Goal: Task Accomplishment & Management: Complete application form

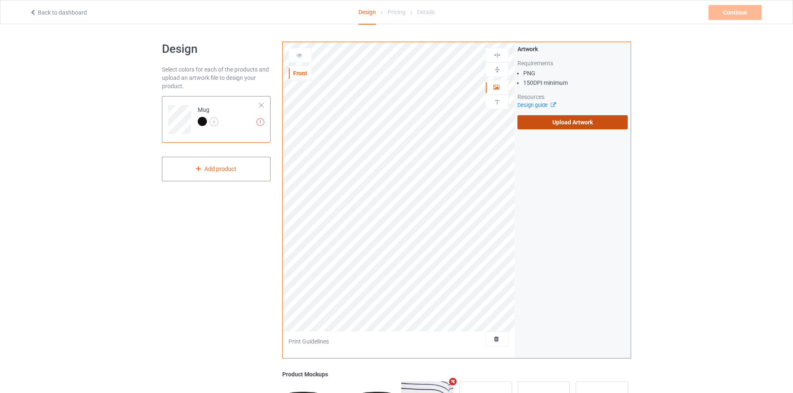
click at [531, 127] on label "Upload Artwork" at bounding box center [572, 122] width 110 height 14
click at [0, 0] on input "Upload Artwork" at bounding box center [0, 0] width 0 height 0
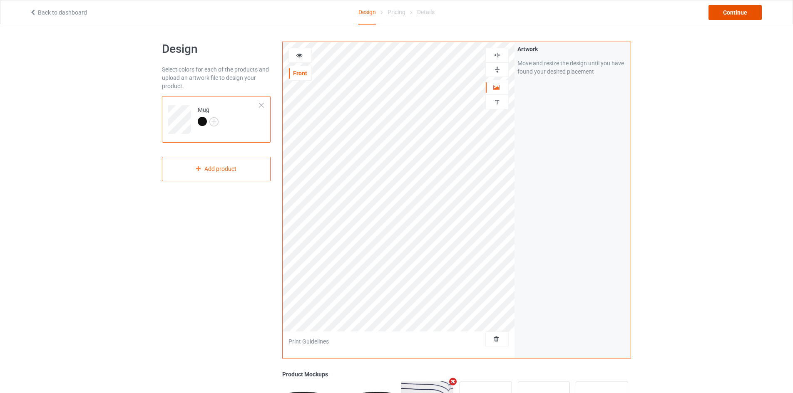
click at [733, 16] on div "Continue" at bounding box center [734, 12] width 53 height 15
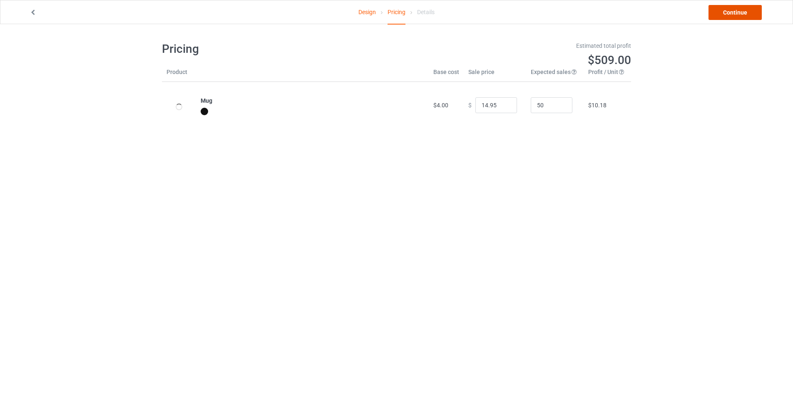
click at [733, 16] on link "Continue" at bounding box center [734, 12] width 53 height 15
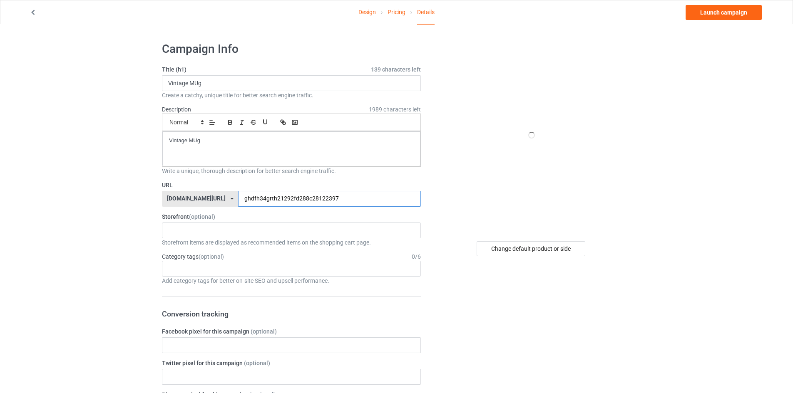
click at [256, 199] on input "ghdfh34grth21292fd288c28122397" at bounding box center [329, 199] width 182 height 16
type input "ghdfh34grth281292fd288c28122397"
click at [721, 9] on link "Launch campaign" at bounding box center [723, 12] width 76 height 15
